Goal: Information Seeking & Learning: Check status

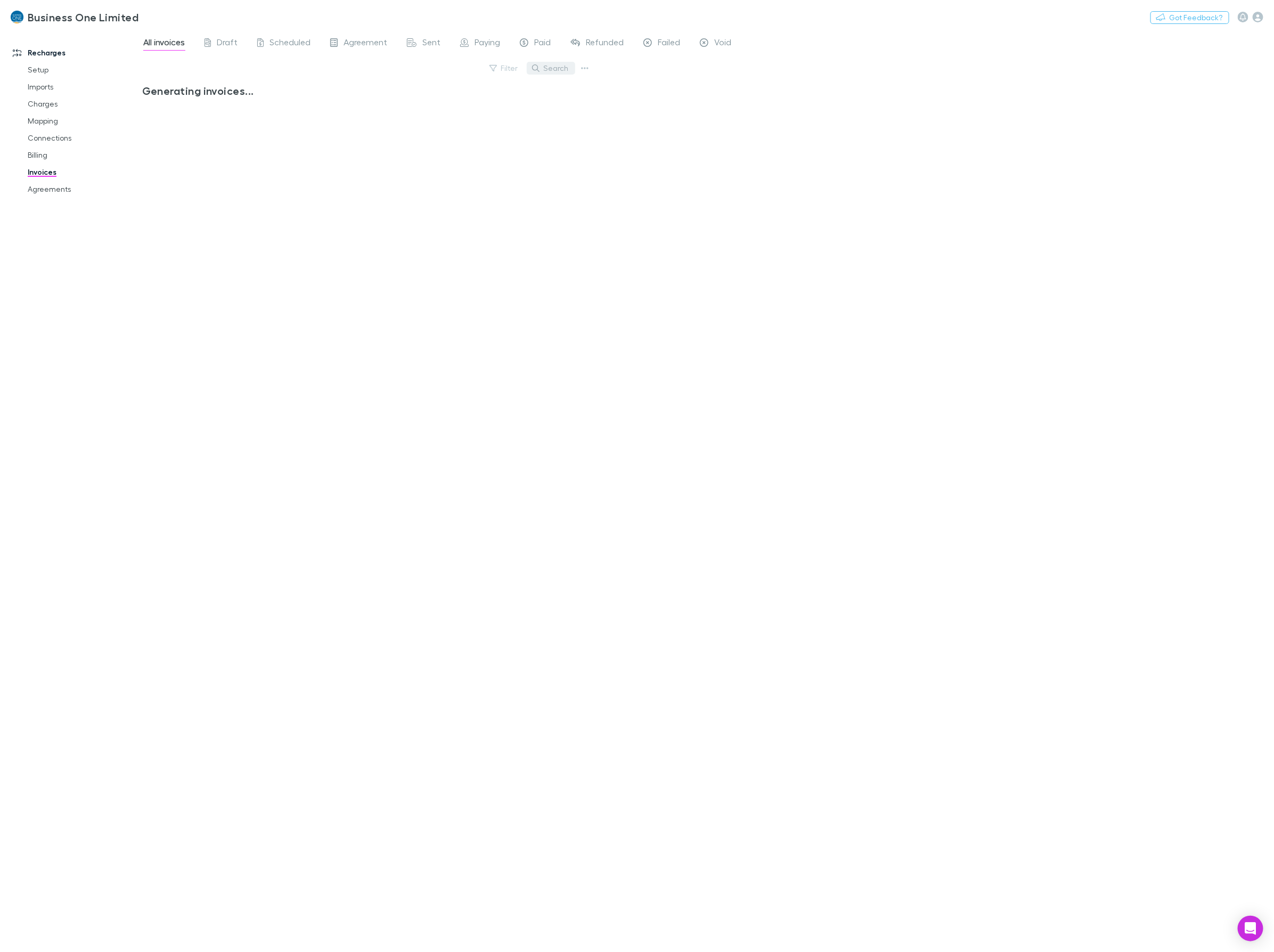
click at [561, 66] on button "Search" at bounding box center [551, 68] width 48 height 13
type input "*"
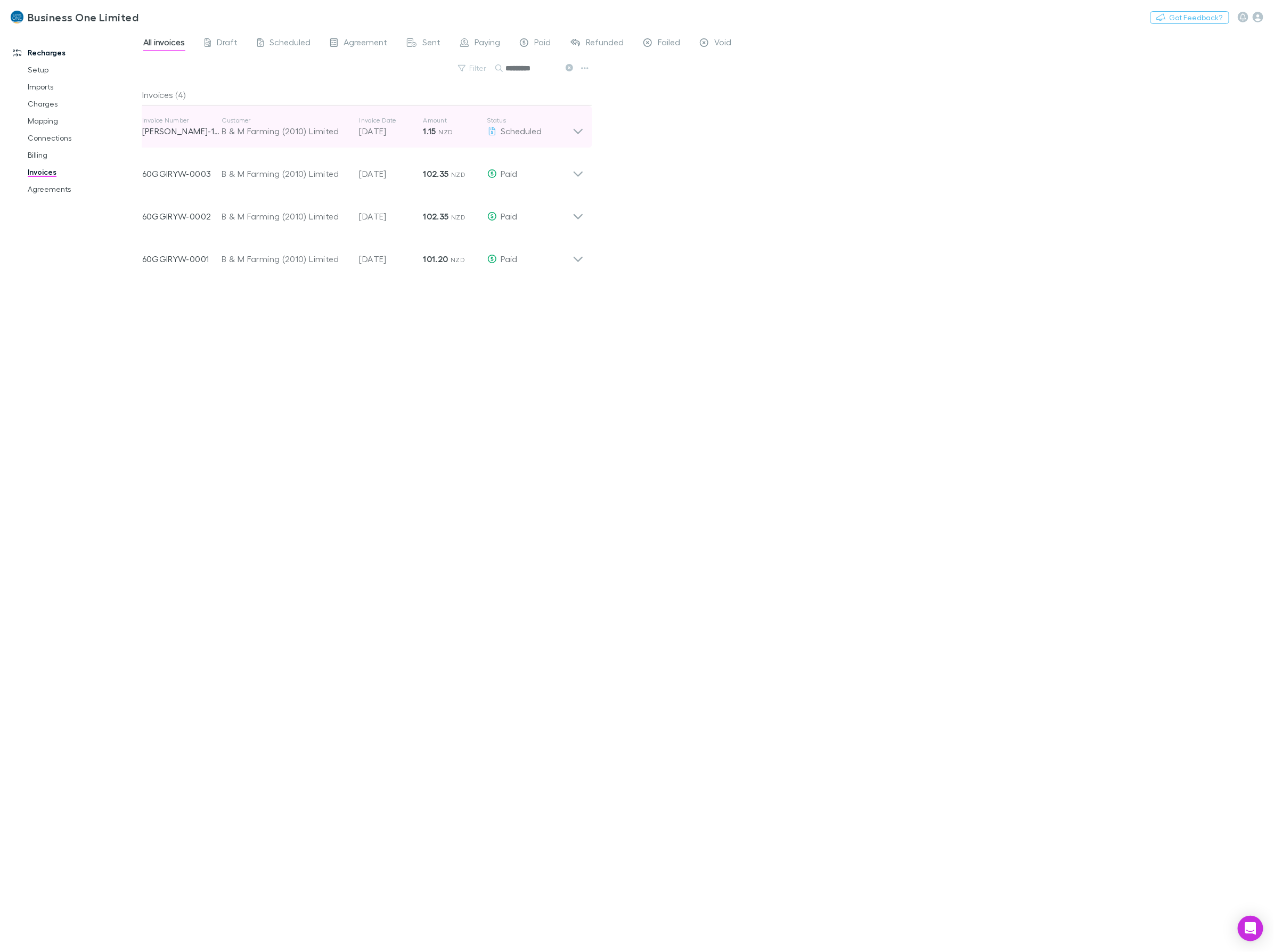
type input "*********"
click at [587, 121] on div "Invoice Number [PERSON_NAME]-1568 Customer B & M Farming (2010) Limited Invoice…" at bounding box center [363, 126] width 459 height 43
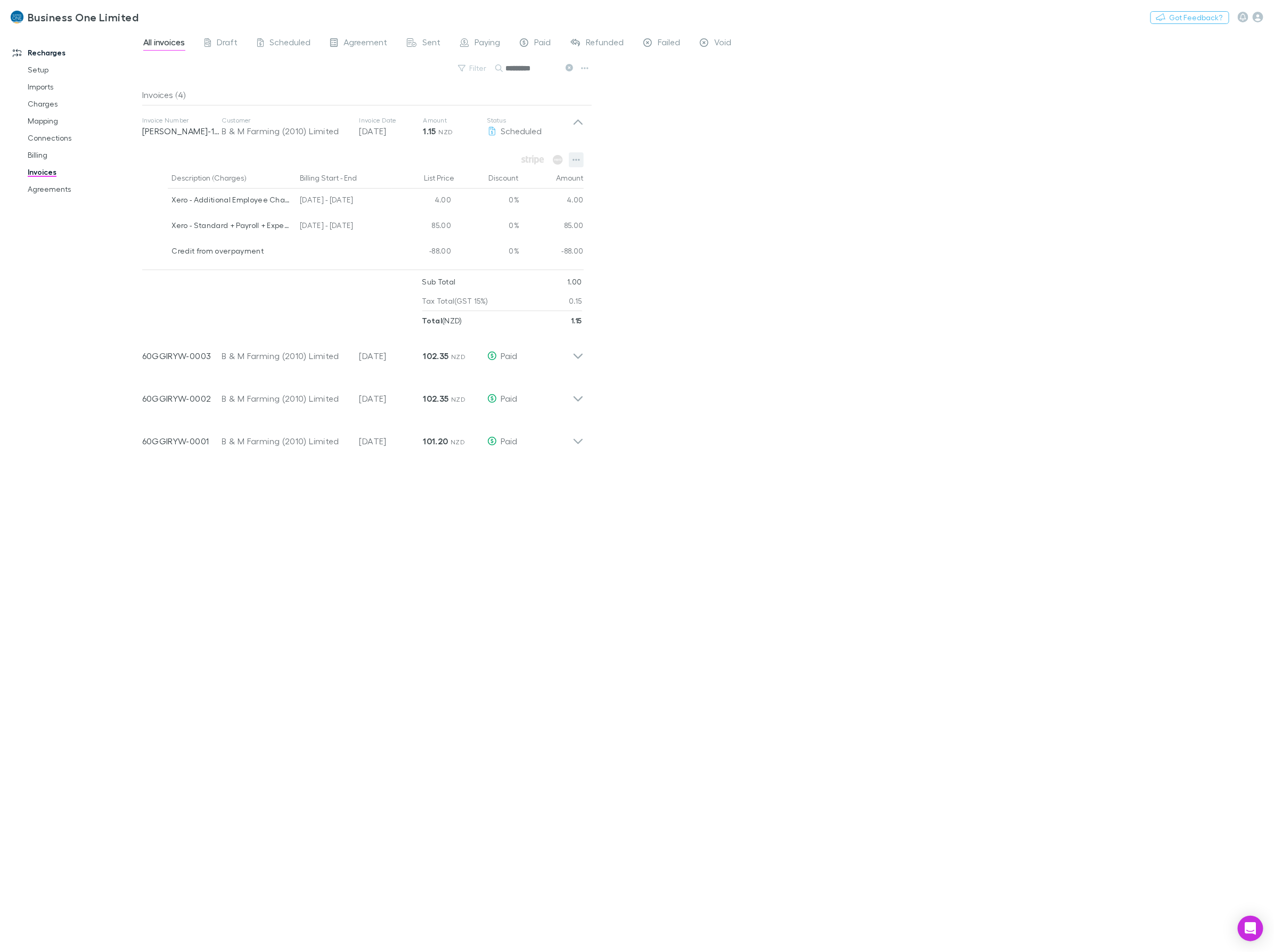
click at [573, 158] on icon "button" at bounding box center [576, 159] width 7 height 9
click at [489, 249] on p "View charges" at bounding box center [510, 252] width 129 height 13
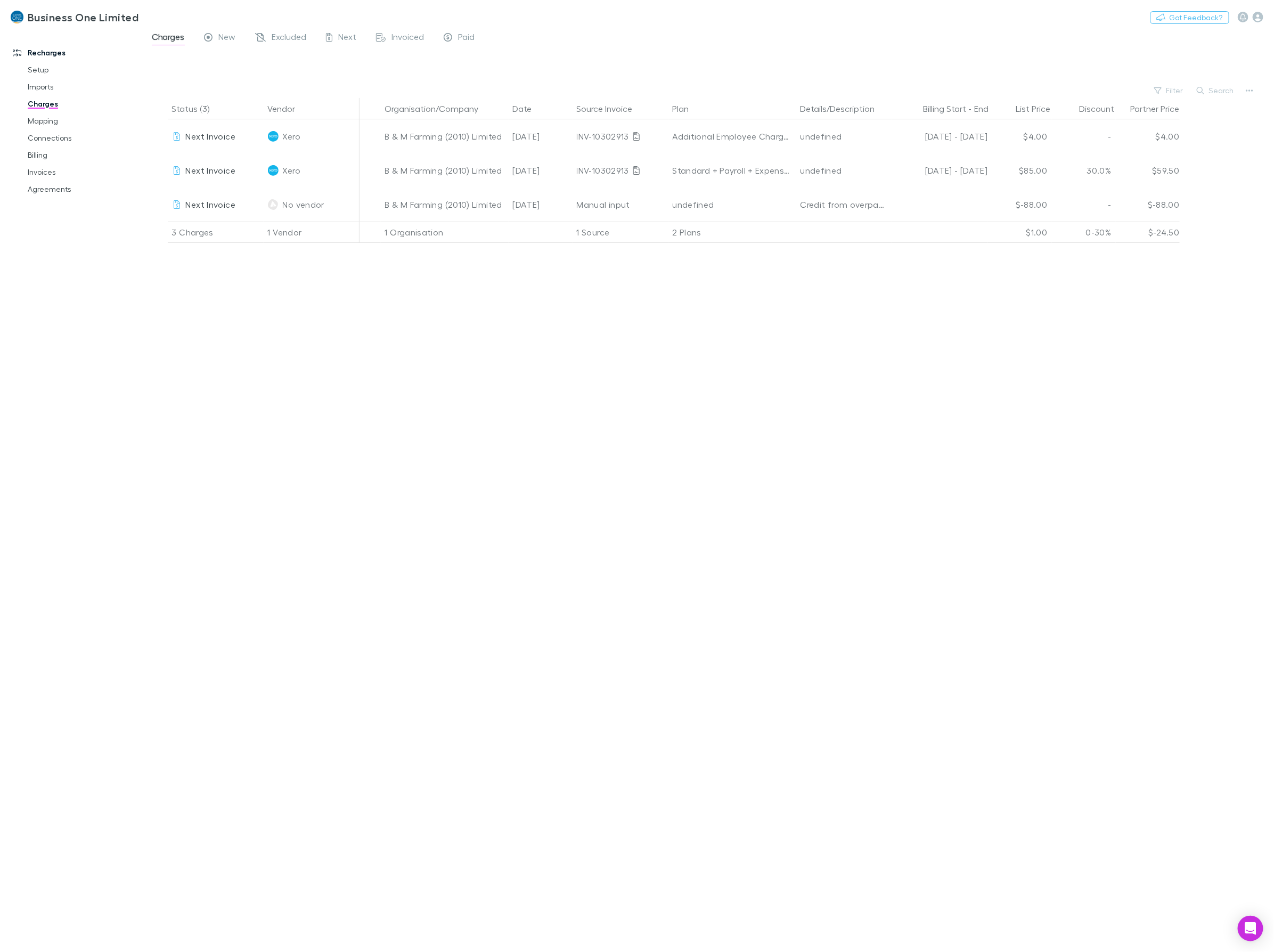
click at [259, 446] on div "Status (3) Vendor Organisation/Company Date Source Invoice Plan Details/Descrip…" at bounding box center [708, 525] width 1132 height 854
click at [154, 206] on icon "Exclude charge" at bounding box center [156, 204] width 5 height 5
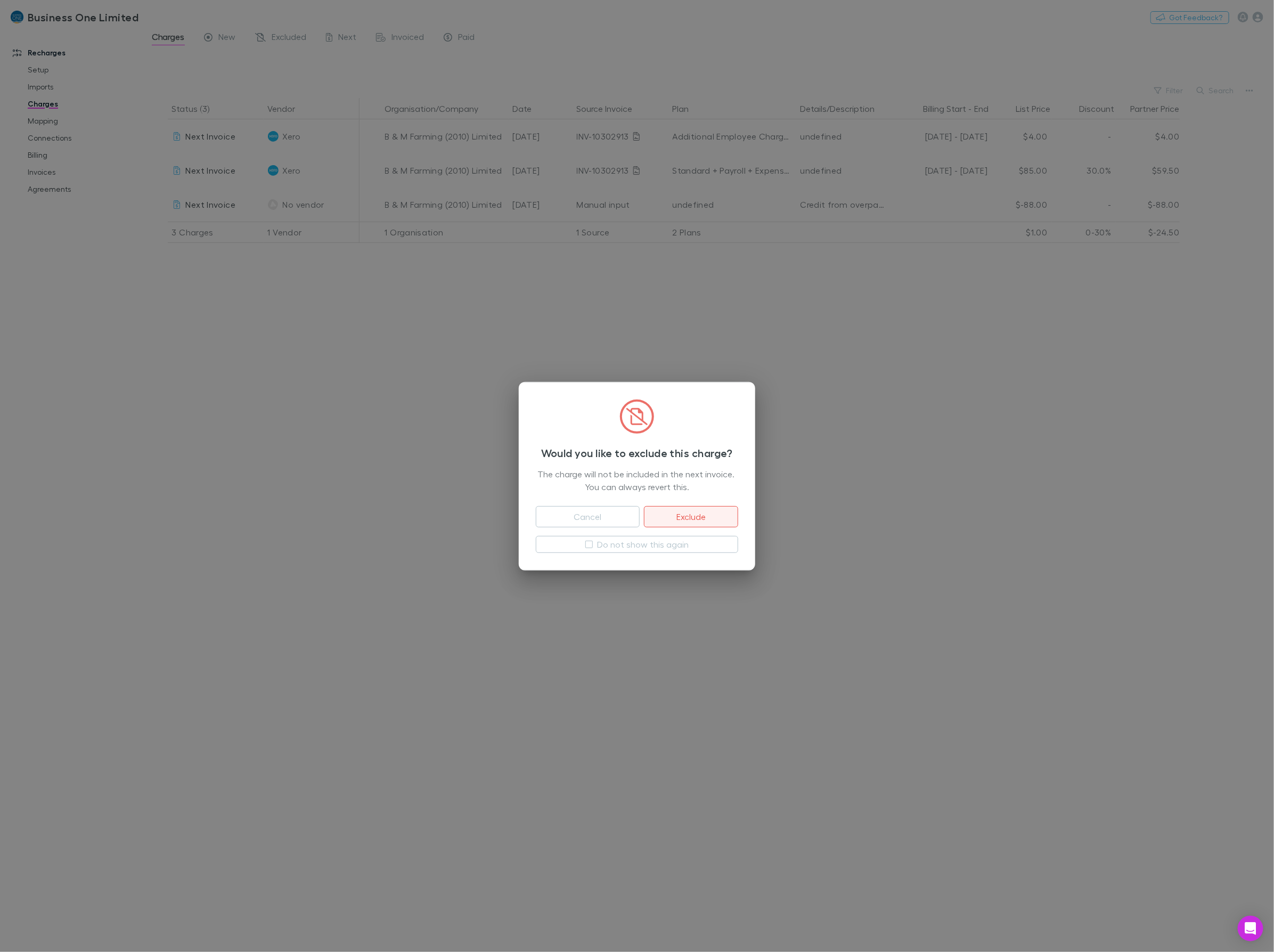
click at [731, 520] on button "Exclude" at bounding box center [691, 517] width 94 height 22
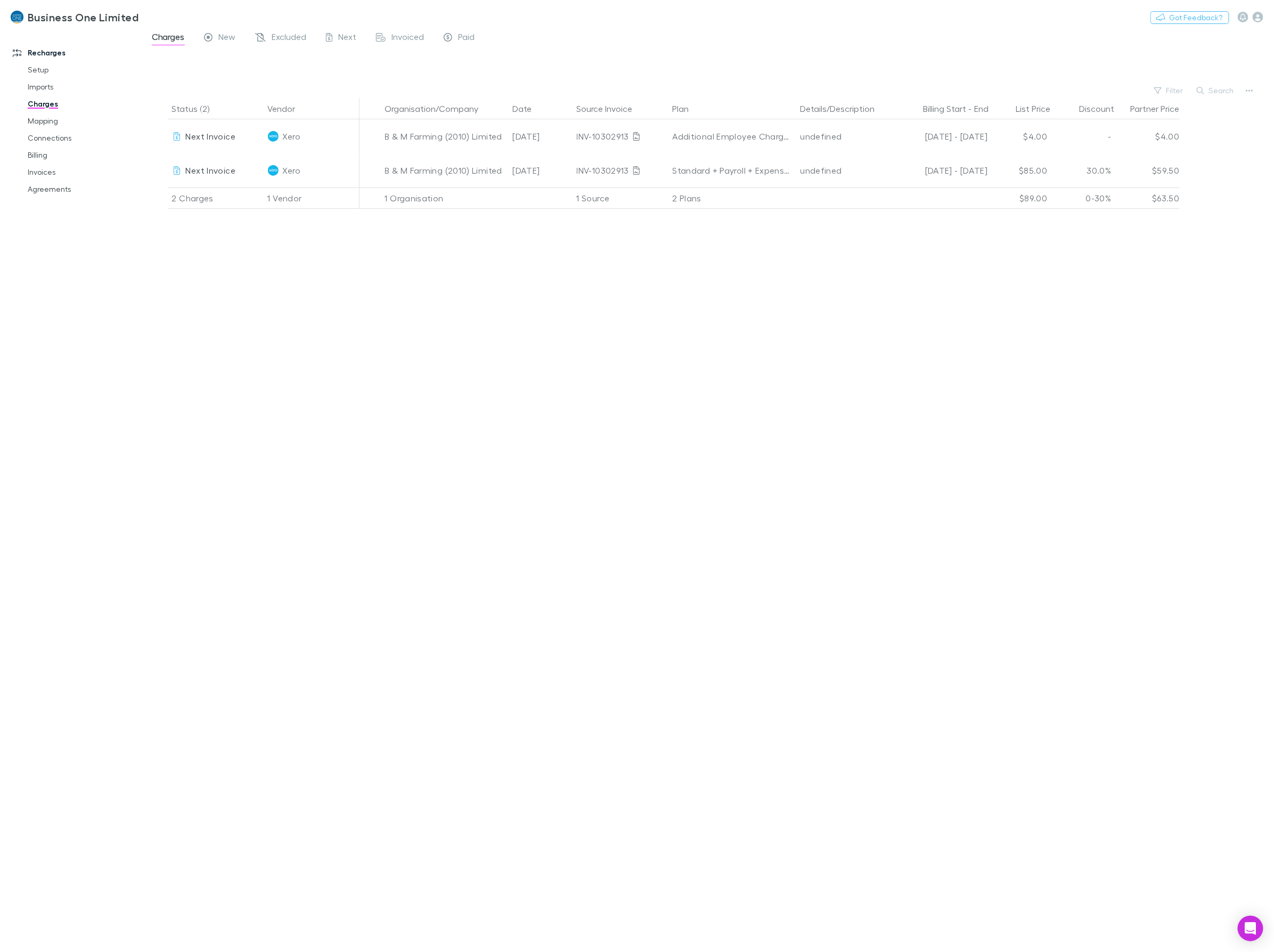
click at [399, 400] on div "Status (2) Vendor Organisation/Company Date Source Invoice Plan Details/Descrip…" at bounding box center [708, 525] width 1132 height 854
click at [35, 179] on link "Invoices" at bounding box center [83, 172] width 133 height 17
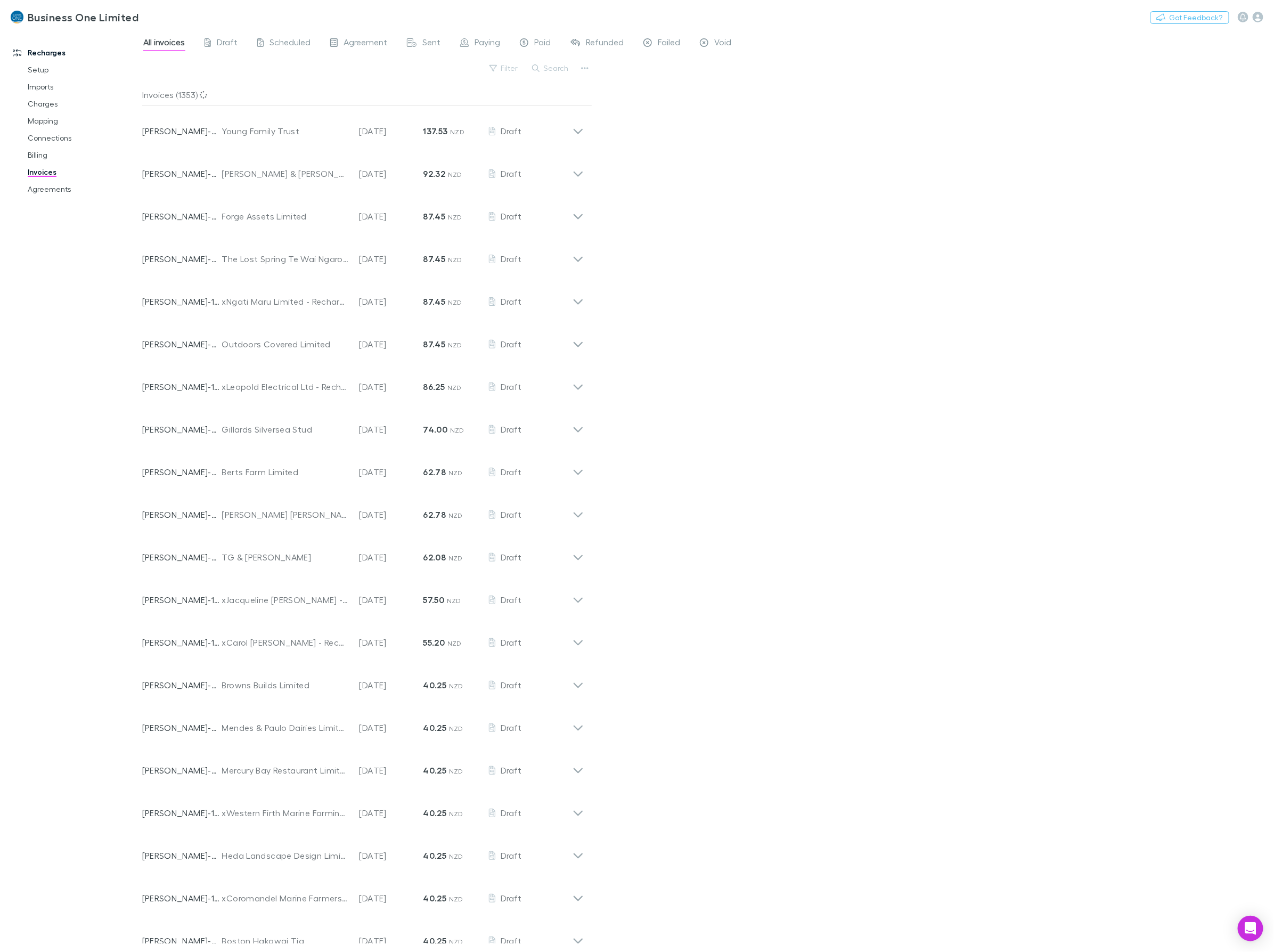
click at [557, 73] on button "Search" at bounding box center [551, 68] width 48 height 13
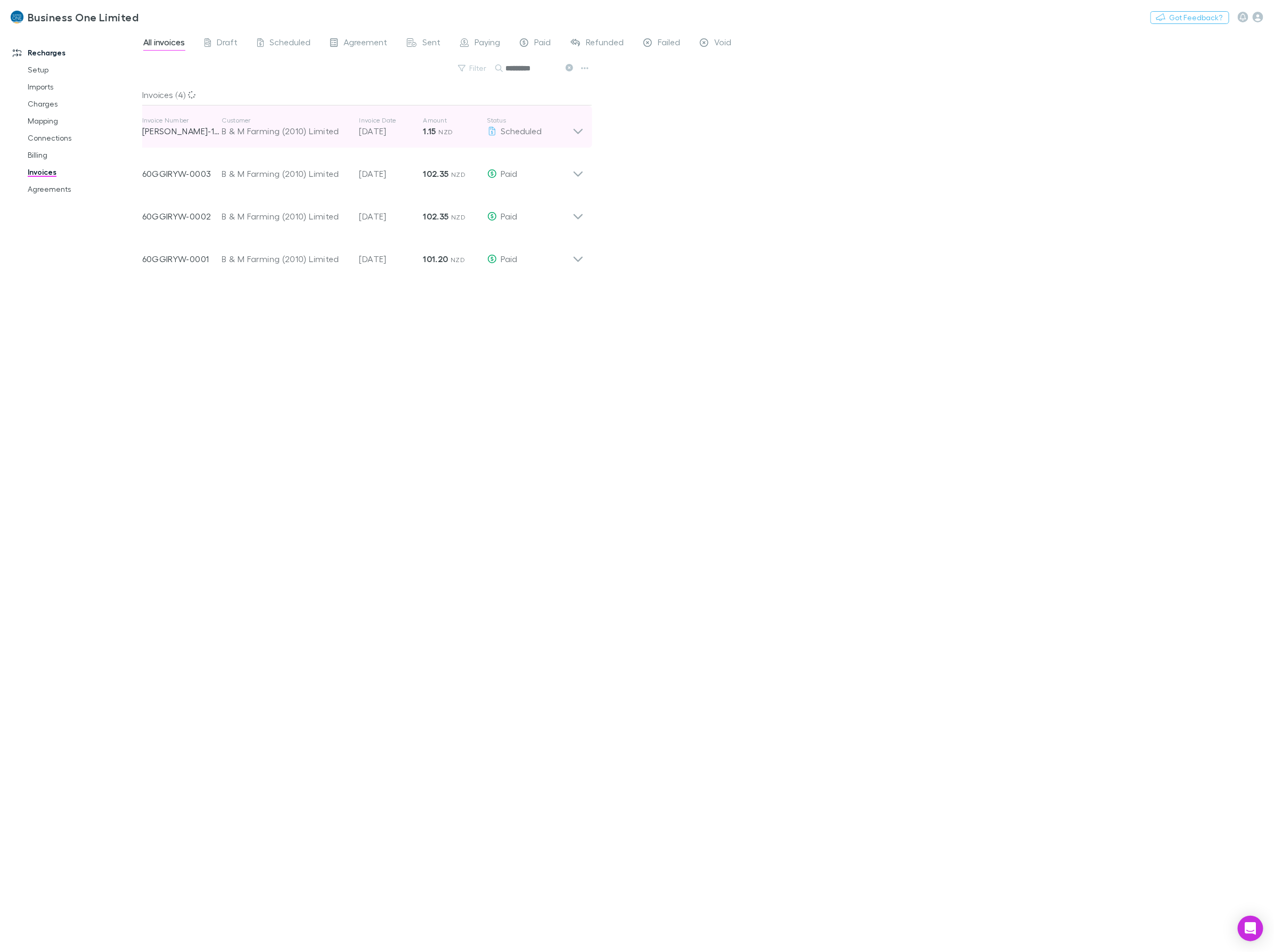
type input "*********"
click at [555, 138] on div "Invoice Number [PERSON_NAME]-1568 Customer B & M Farming (2010) Limited Invoice…" at bounding box center [357, 127] width 430 height 39
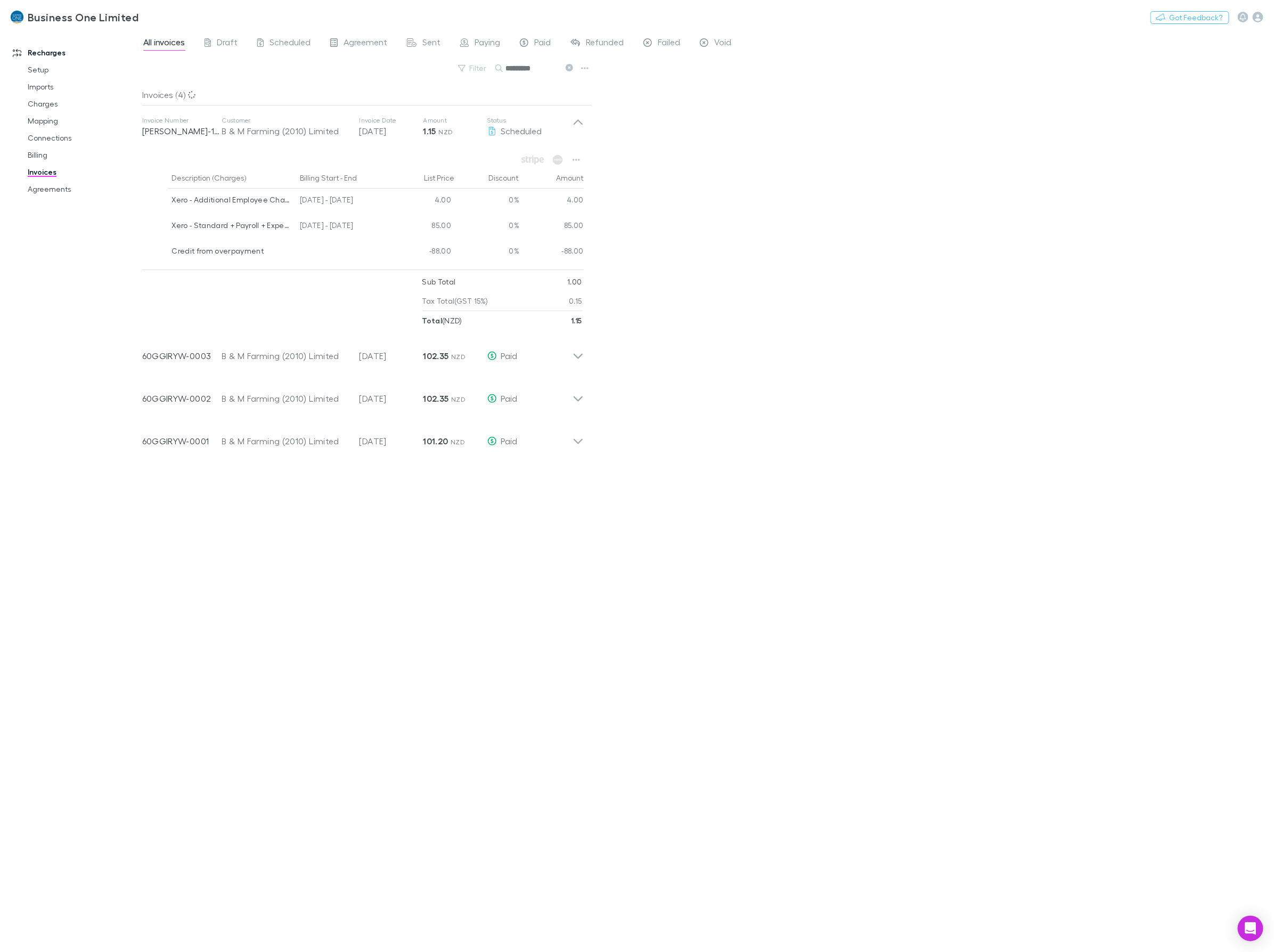
click at [691, 160] on div "All invoices Draft Scheduled Agreement Sent Paying Paid Refunded Failed Void Fi…" at bounding box center [708, 491] width 1132 height 922
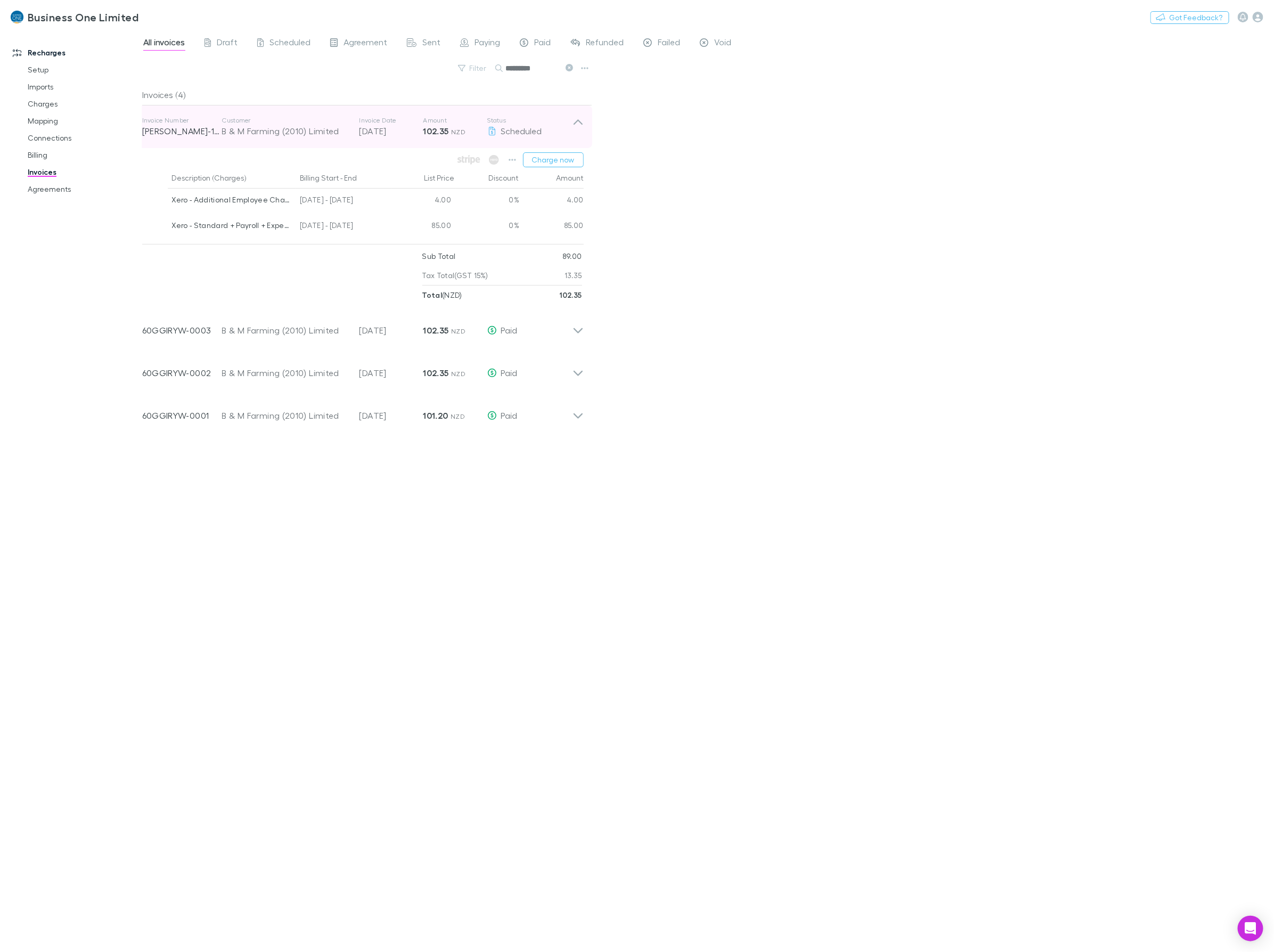
click at [582, 120] on icon at bounding box center [578, 127] width 11 height 22
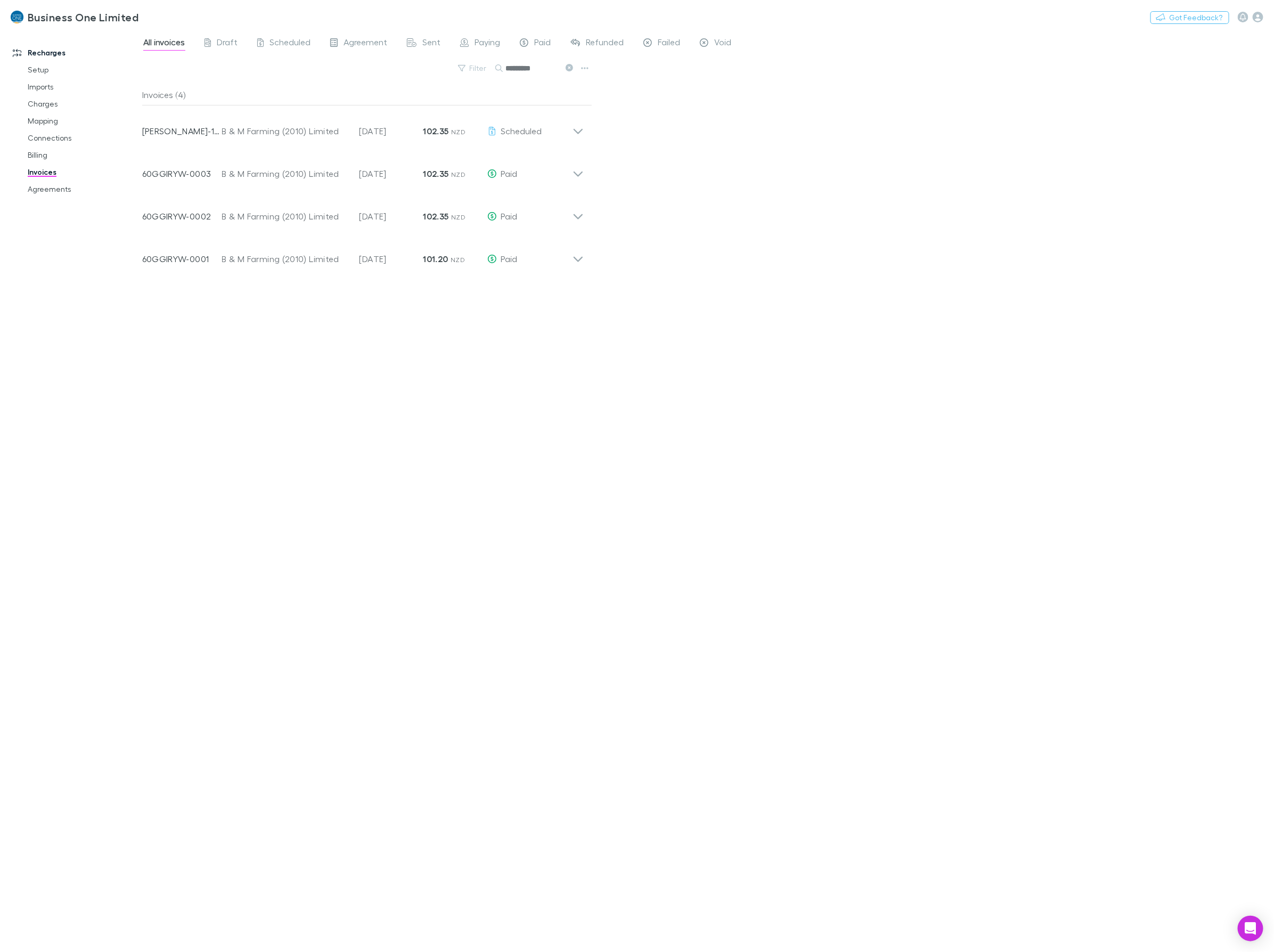
click at [733, 145] on div "All invoices Draft Scheduled Agreement Sent Paying Paid Refunded Failed Void Fi…" at bounding box center [708, 491] width 1132 height 922
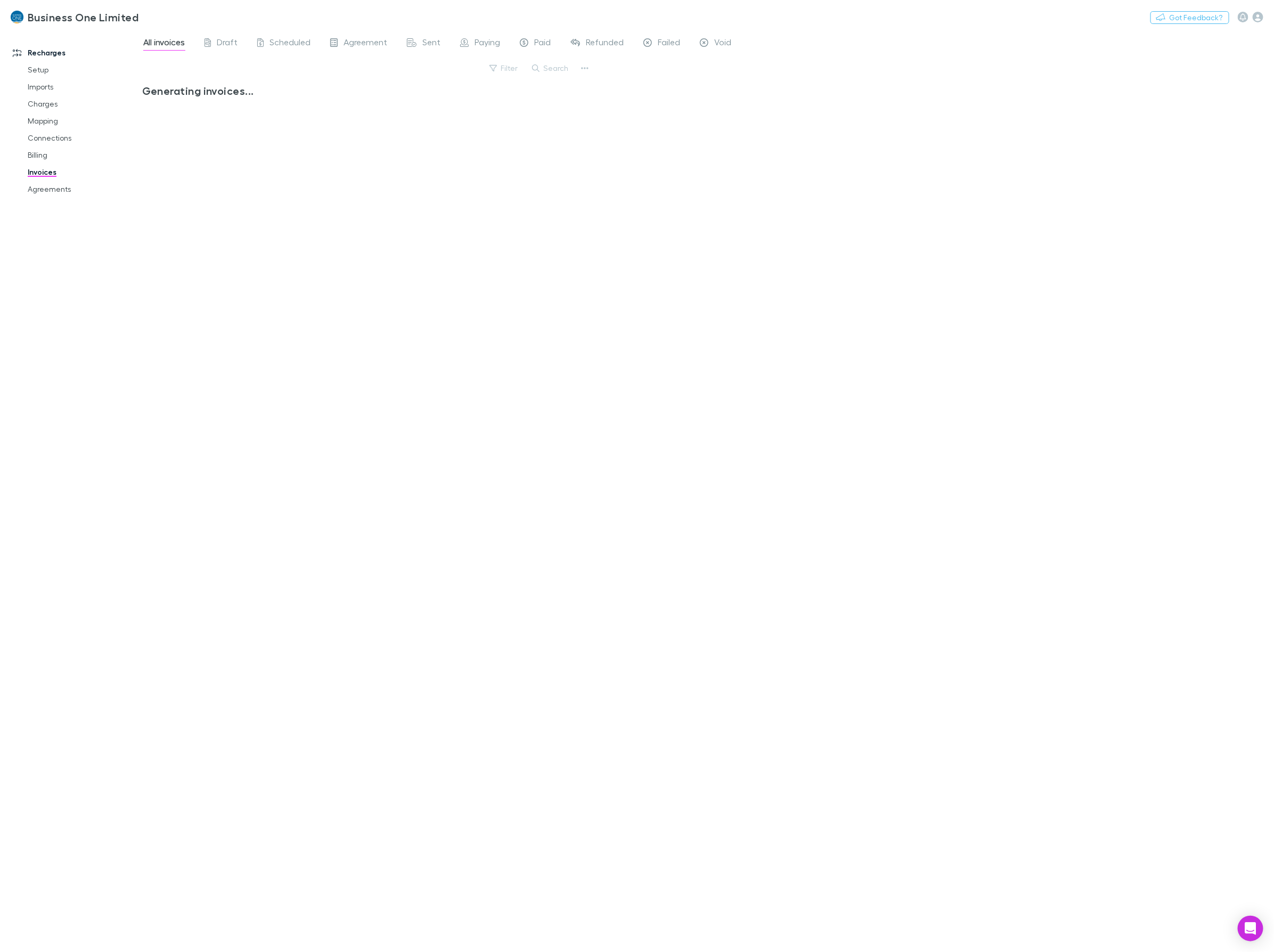
click at [275, 403] on div "Generating invoices..." at bounding box center [367, 513] width 450 height 859
click at [553, 65] on button "Search" at bounding box center [551, 68] width 48 height 13
type input "*******"
drag, startPoint x: 550, startPoint y: 62, endPoint x: 505, endPoint y: 67, distance: 45.3
click at [506, 66] on input "*******" at bounding box center [532, 68] width 53 height 15
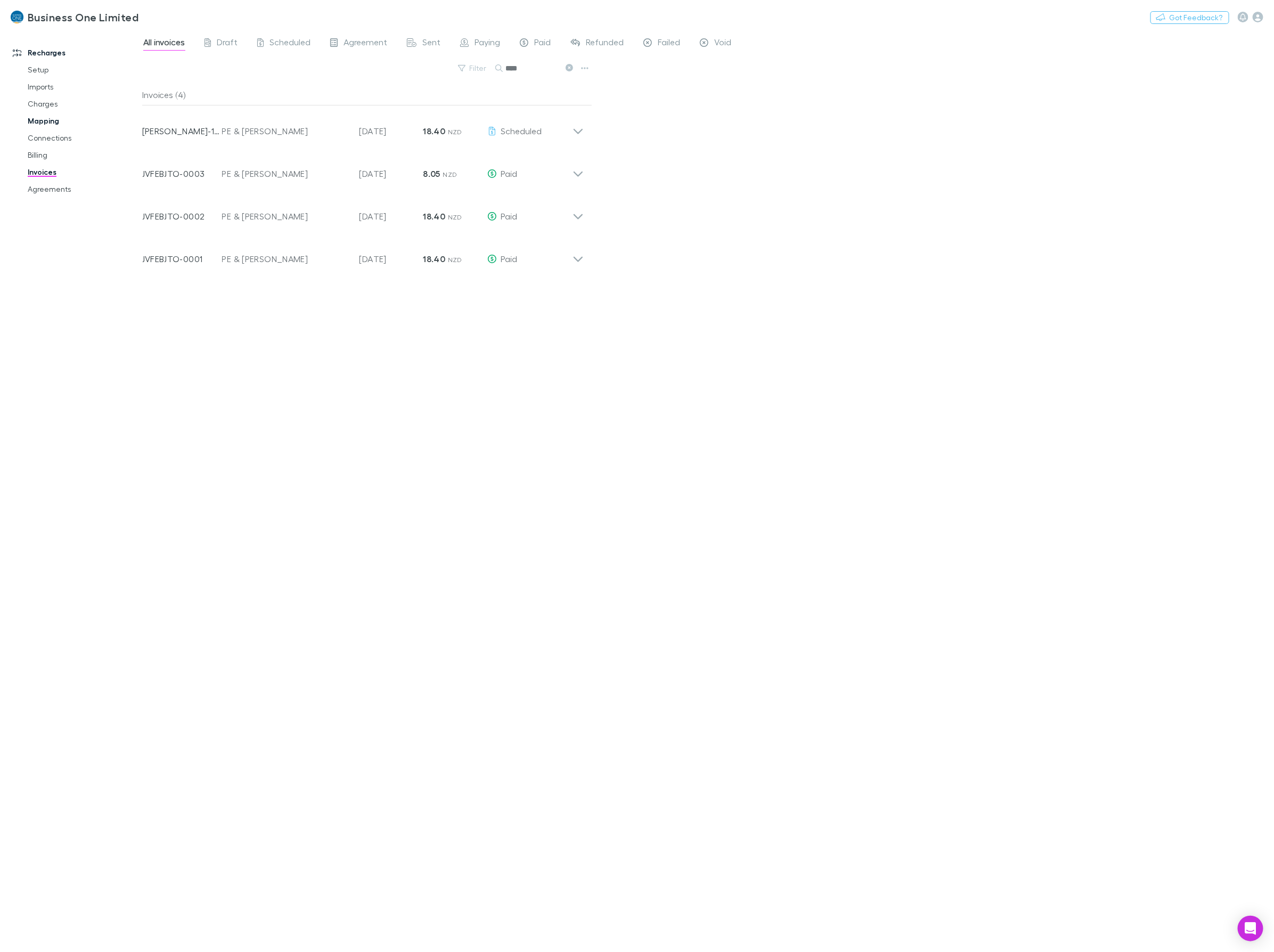
type input "****"
click at [232, 389] on div "Invoices (4) Invoice Number RECH-1795 Customer PE & SM Morritt Invoice Date 20 …" at bounding box center [367, 513] width 450 height 859
click at [408, 552] on div "Invoices (4) Invoice Number RECH-1795 Customer PE & SM Morritt Invoice Date 20 …" at bounding box center [367, 513] width 450 height 859
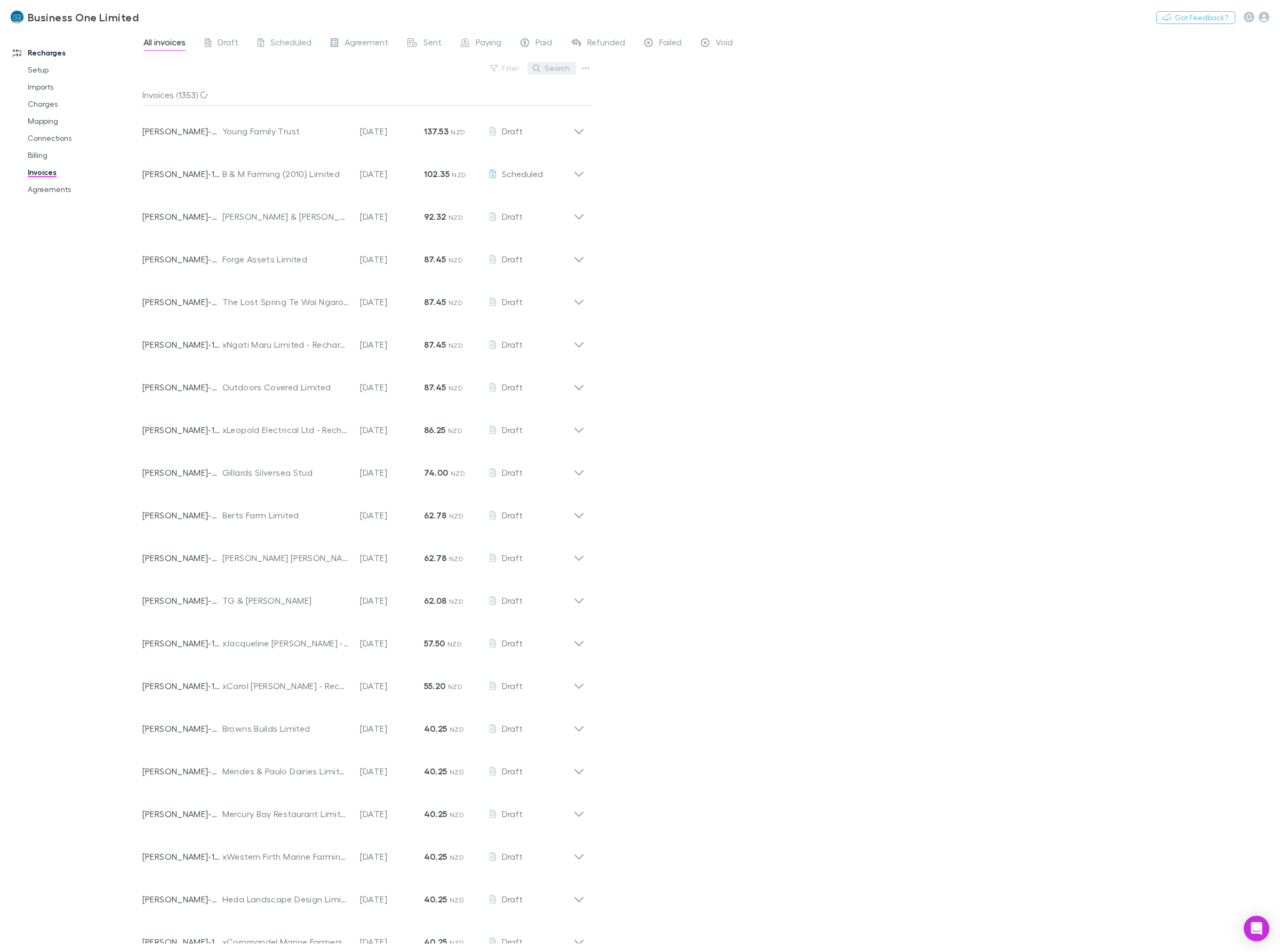
click at [560, 73] on button "Search" at bounding box center [551, 68] width 48 height 13
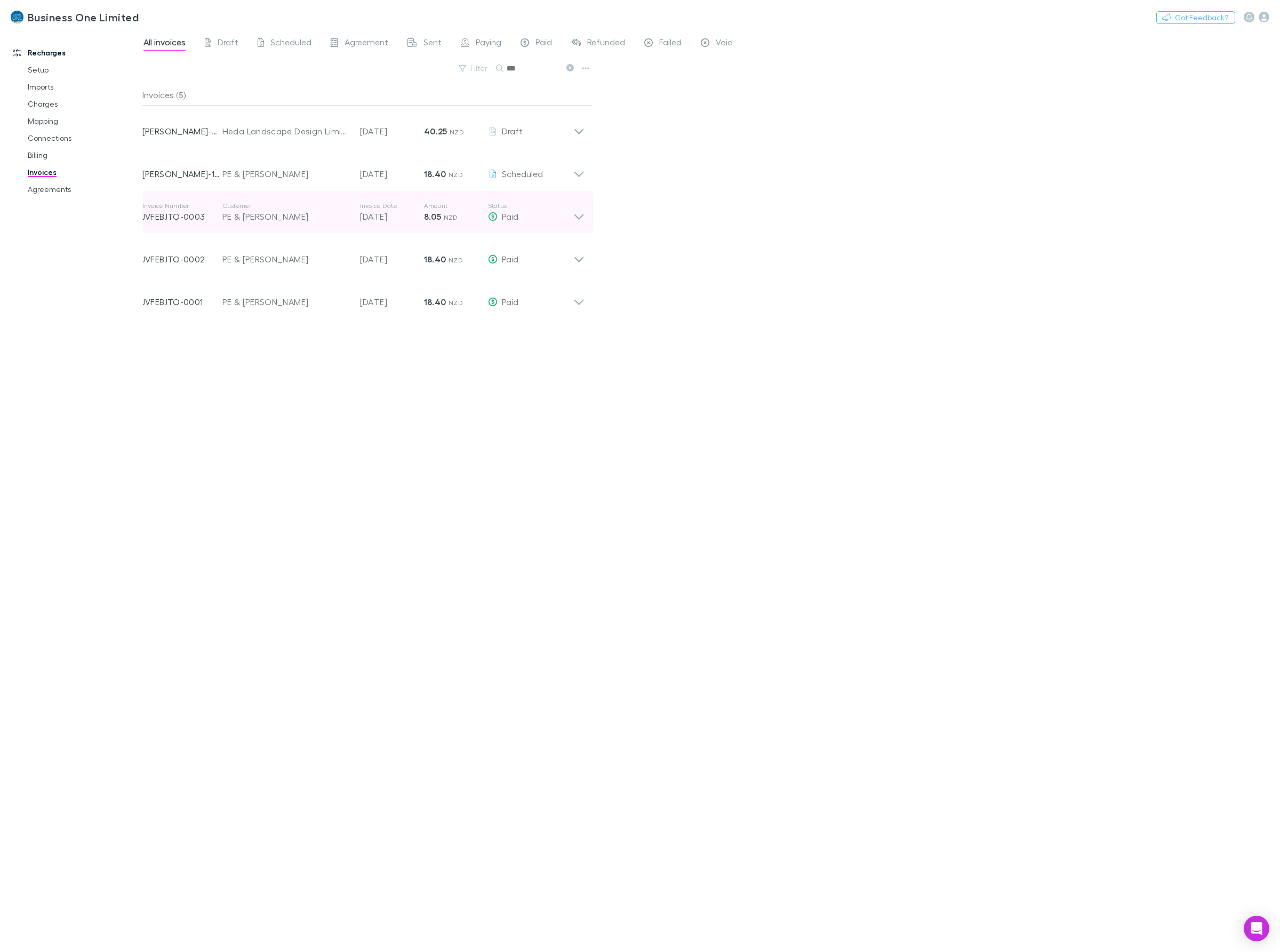
type input "**"
click at [580, 209] on icon at bounding box center [579, 212] width 11 height 22
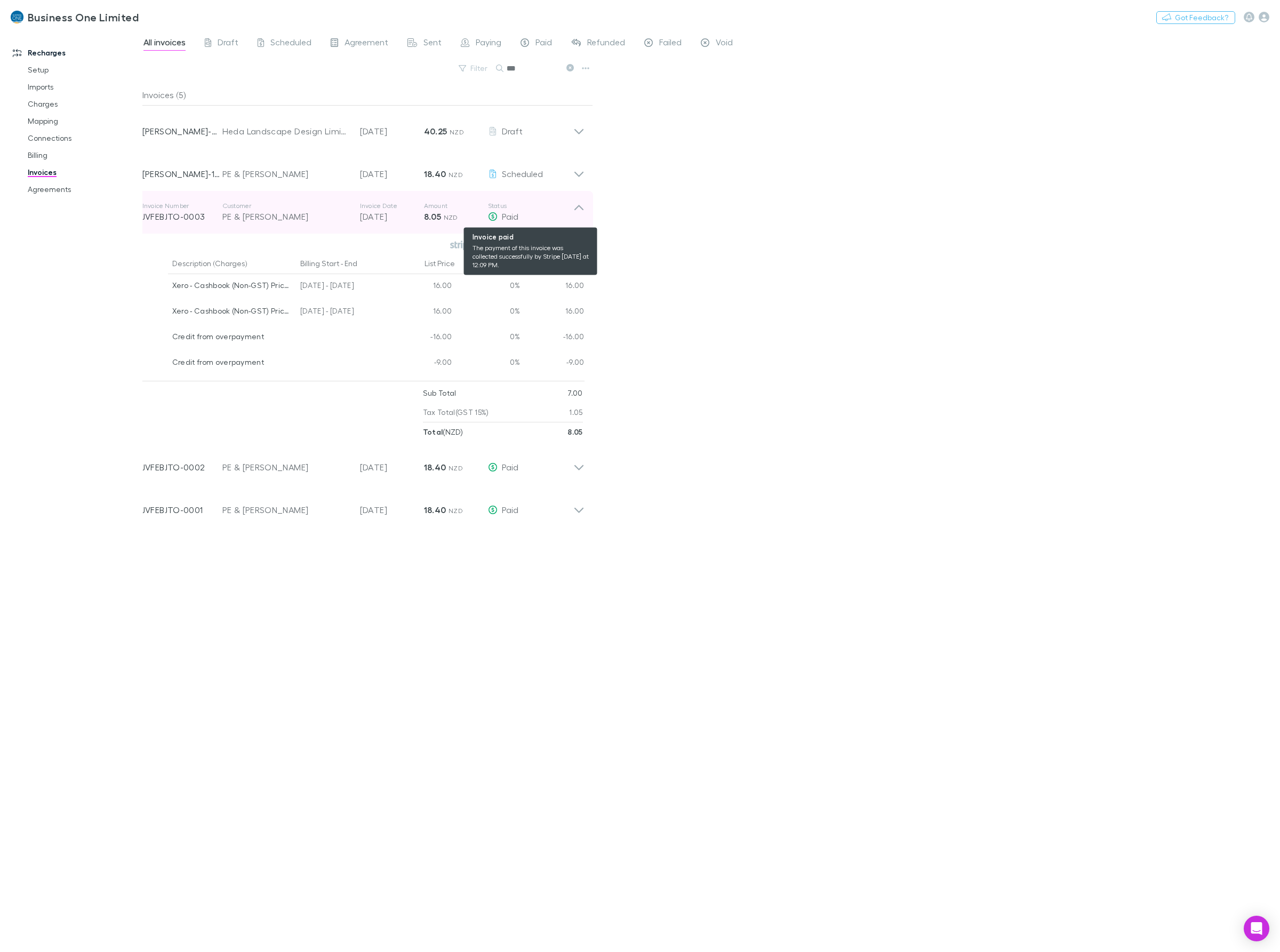
click at [574, 211] on icon at bounding box center [579, 212] width 11 height 22
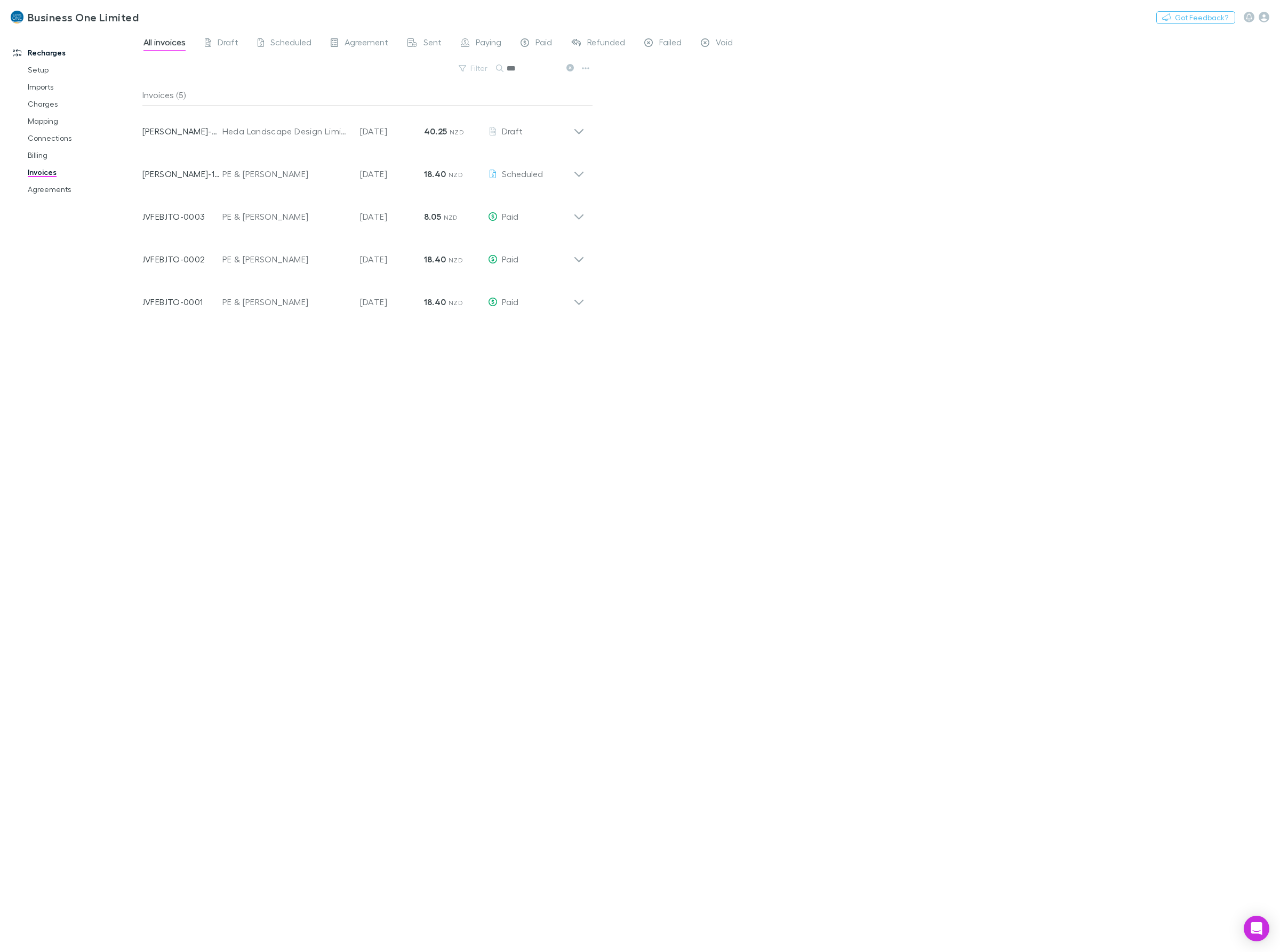
click at [756, 253] on div "All invoices Draft Scheduled Agreement Sent Paying Paid Refunded Failed Void Fi…" at bounding box center [712, 491] width 1138 height 922
click at [588, 221] on div "Invoice Number JVFEBJTO-0003 Customer PE & SM Morritt Invoice Date 20 Sep 2025 …" at bounding box center [363, 212] width 459 height 43
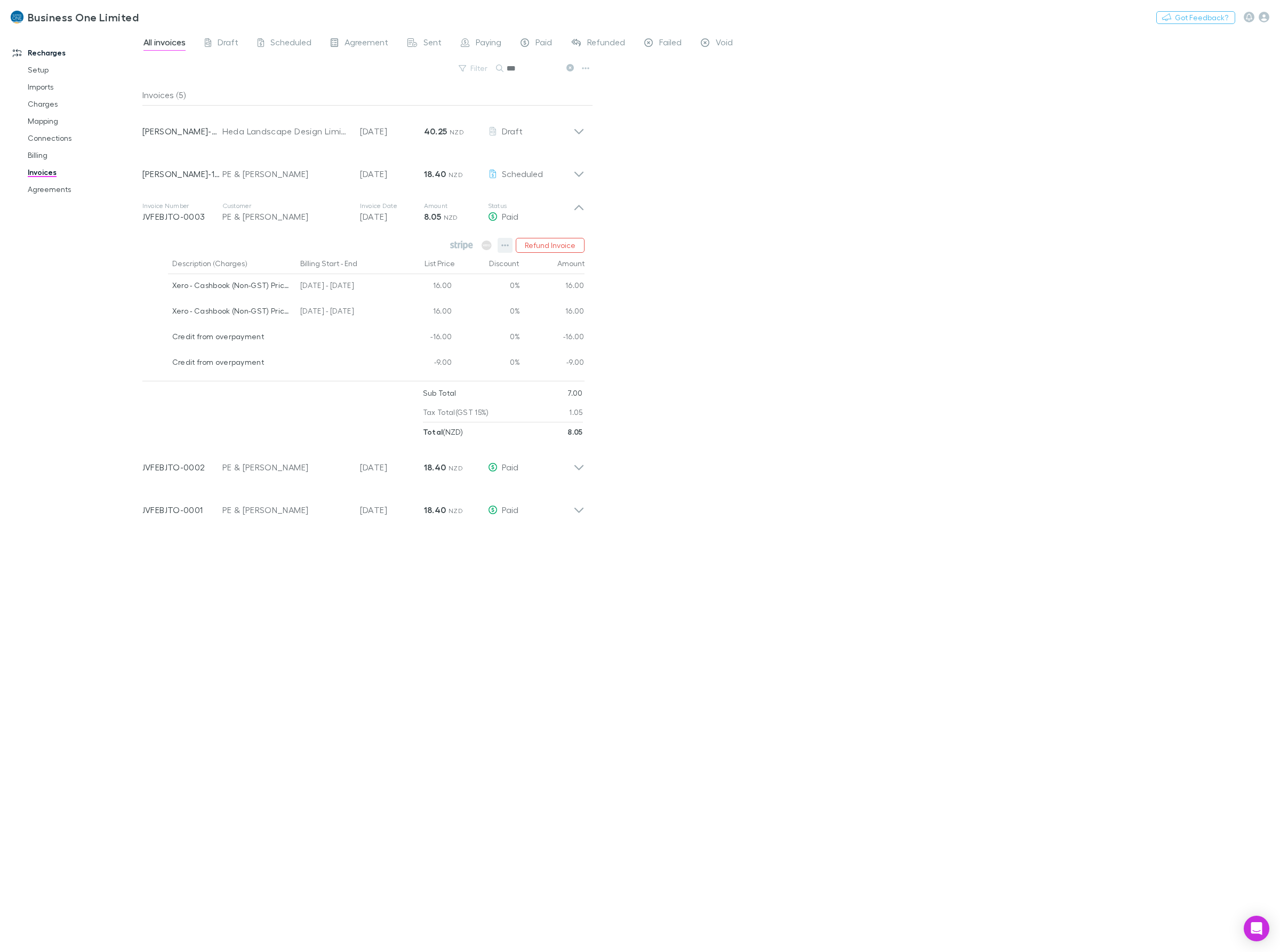
click at [497, 243] on div "Refund Invoice" at bounding box center [516, 245] width 137 height 15
click at [503, 247] on icon "button" at bounding box center [505, 245] width 7 height 9
click at [424, 406] on p "Open invoice on Stripe" at bounding box center [440, 406] width 129 height 13
click at [1114, 236] on div "All invoices Draft Scheduled Agreement Sent Paying Paid Refunded Failed Void Fi…" at bounding box center [712, 491] width 1138 height 922
click at [576, 211] on icon at bounding box center [579, 212] width 11 height 22
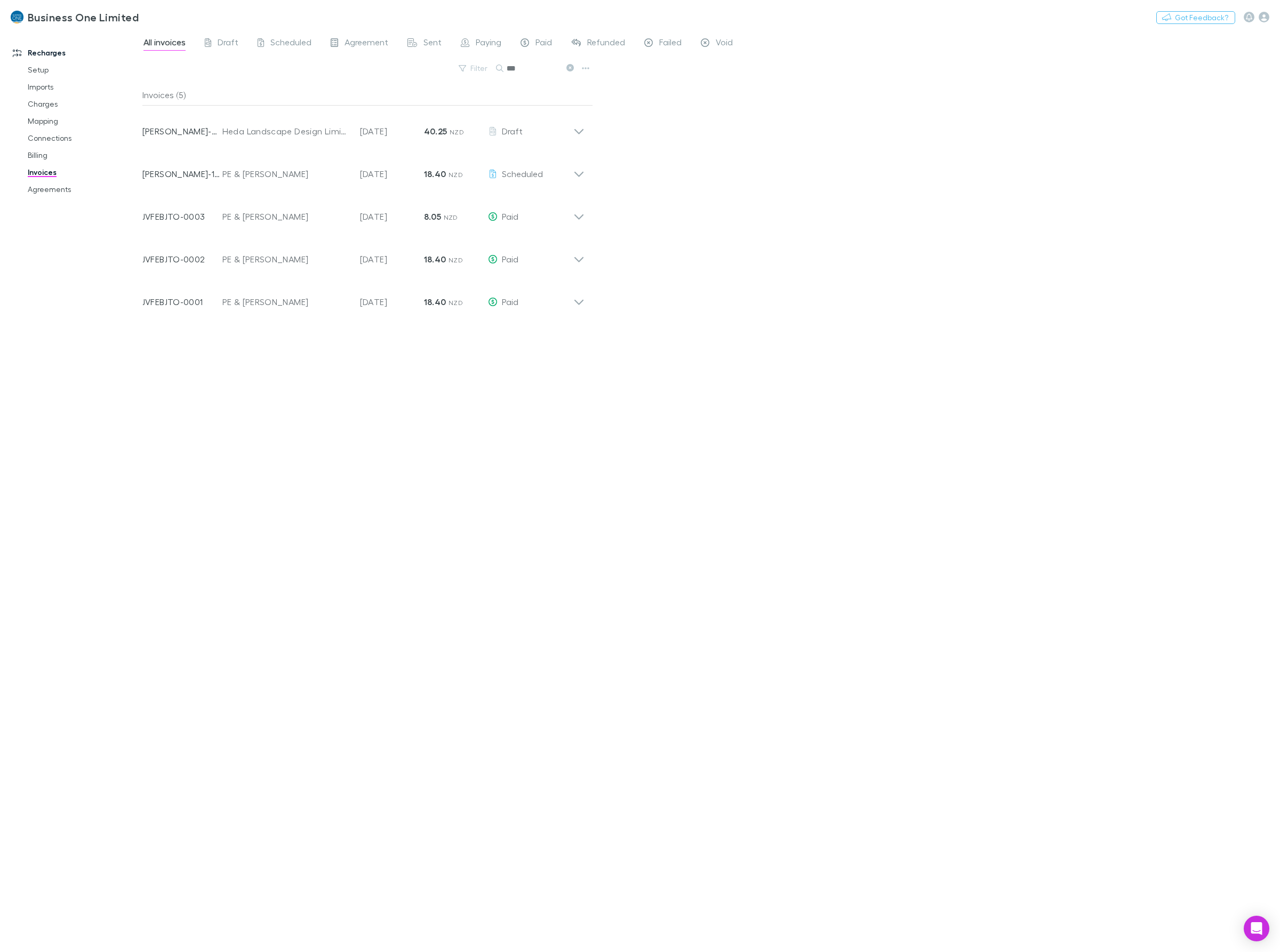
click at [751, 223] on div "All invoices Draft Scheduled Agreement Sent Paying Paid Refunded Failed Void Fi…" at bounding box center [712, 491] width 1138 height 922
